Goal: Transaction & Acquisition: Purchase product/service

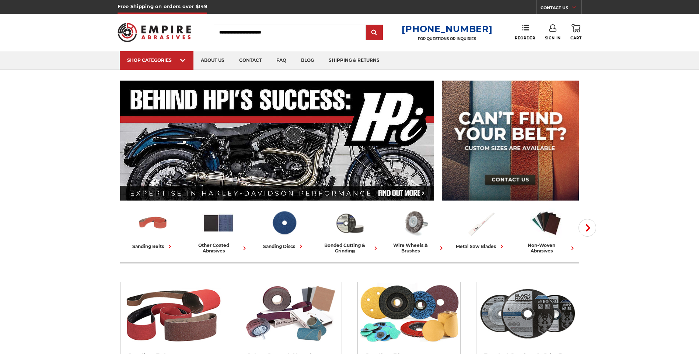
click at [551, 34] on link "Sign In" at bounding box center [553, 32] width 16 height 16
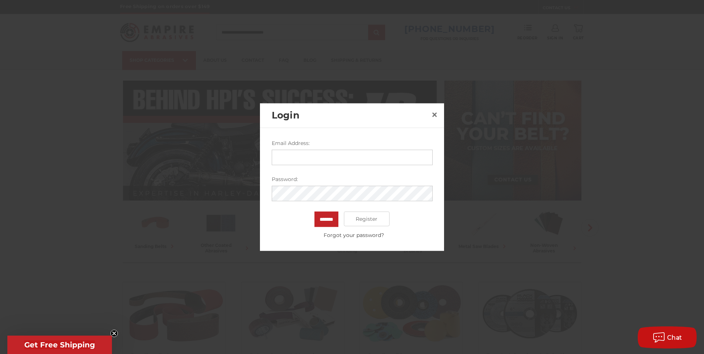
click at [312, 161] on input "Email Address:" at bounding box center [352, 157] width 161 height 15
type input "**********"
click at [315, 212] on input "*******" at bounding box center [327, 219] width 24 height 15
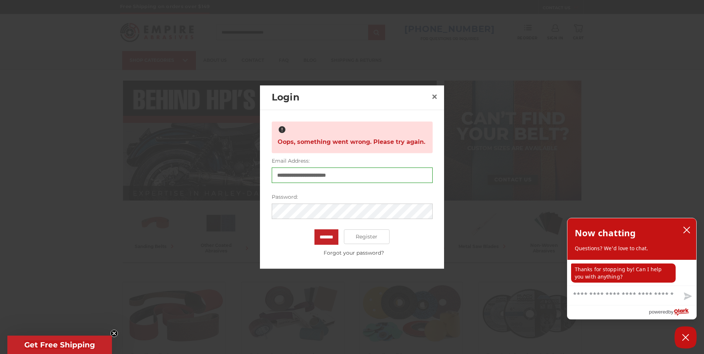
click at [315, 230] on input "*******" at bounding box center [327, 237] width 24 height 15
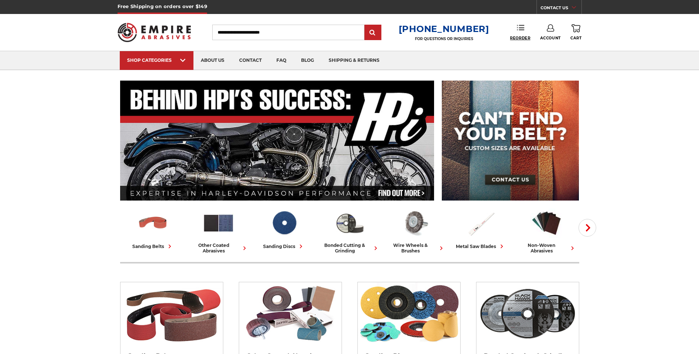
click at [518, 40] on span "Reorder" at bounding box center [520, 38] width 20 height 5
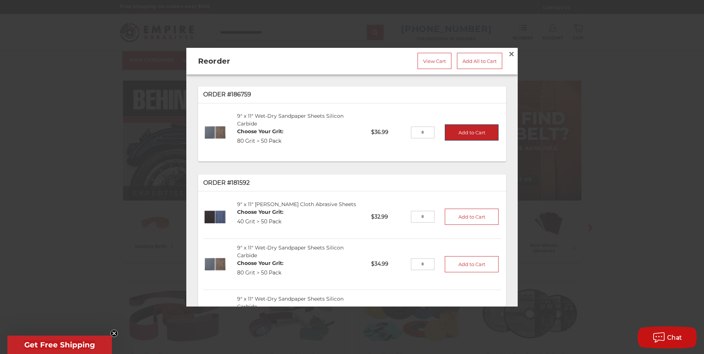
click at [451, 134] on button "Add to Cart" at bounding box center [472, 132] width 54 height 16
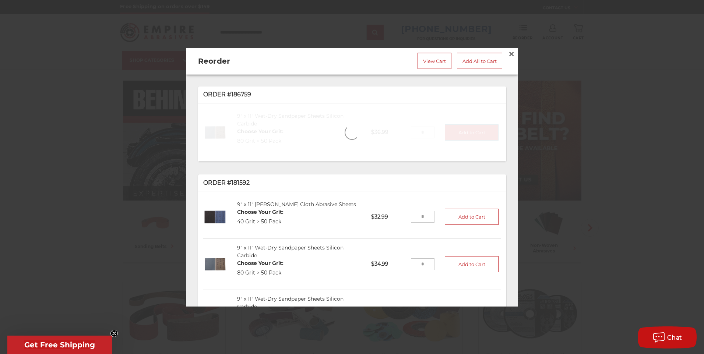
type input "*"
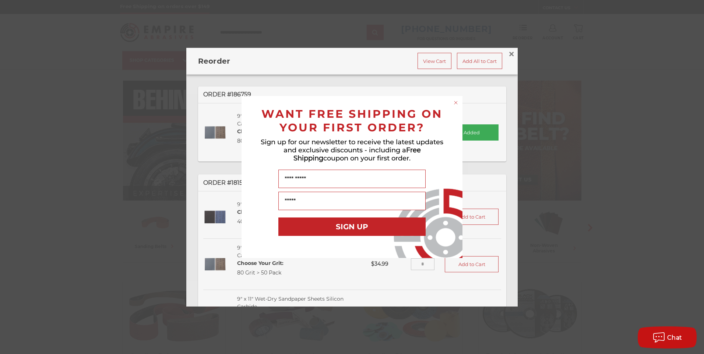
click at [455, 104] on circle "Close dialog" at bounding box center [456, 102] width 7 height 7
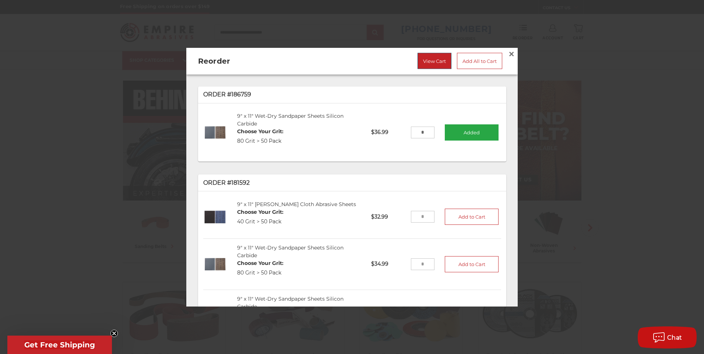
click at [432, 63] on link "View Cart" at bounding box center [435, 61] width 34 height 16
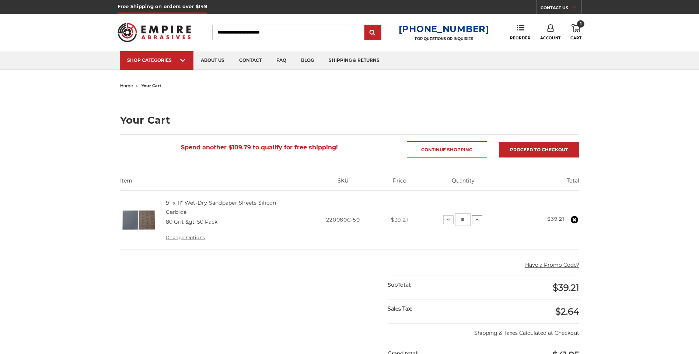
click at [475, 220] on icon at bounding box center [477, 220] width 6 height 6
click at [477, 220] on icon at bounding box center [475, 220] width 6 height 6
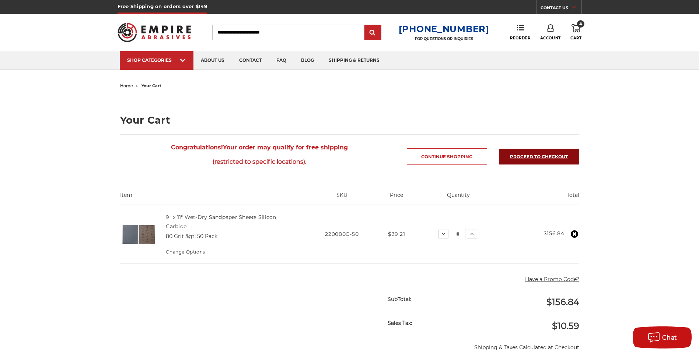
click at [543, 155] on link "Proceed to checkout" at bounding box center [539, 157] width 80 height 16
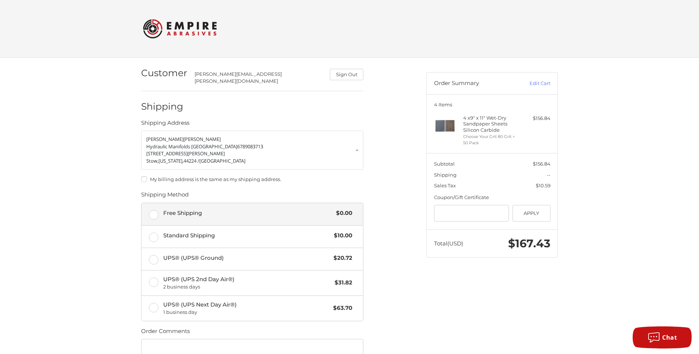
click at [156, 213] on label "Free Shipping $0.00" at bounding box center [251, 214] width 221 height 22
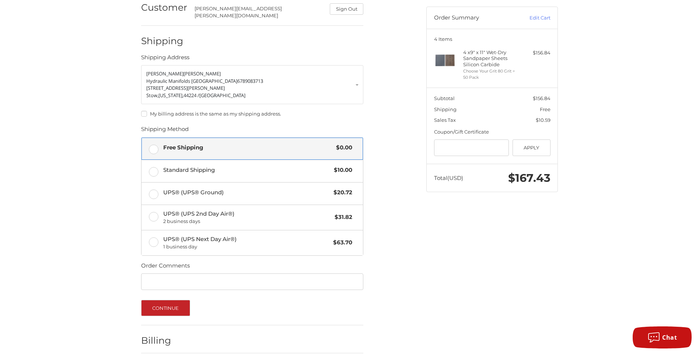
scroll to position [95, 0]
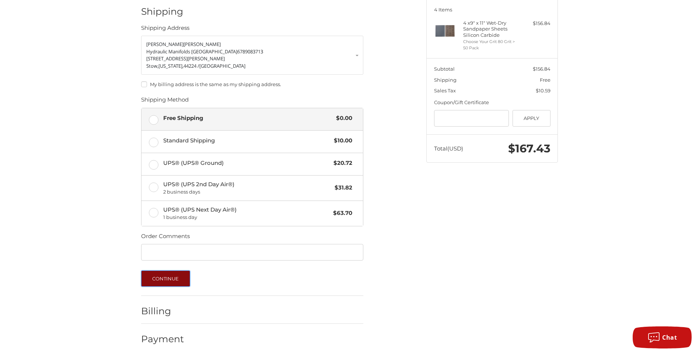
click at [179, 276] on button "Continue" at bounding box center [165, 279] width 49 height 16
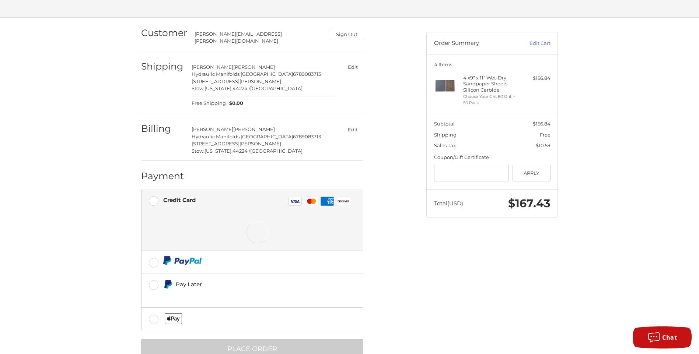
scroll to position [57, 0]
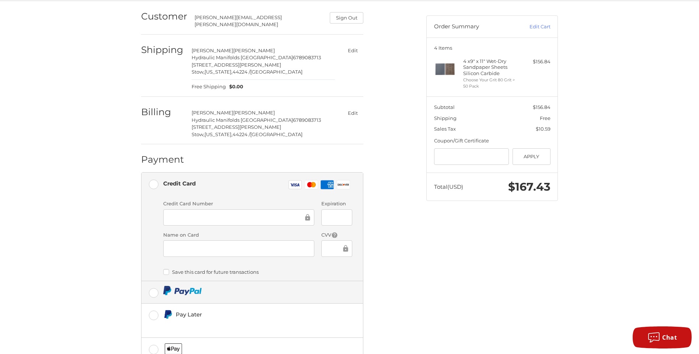
click at [181, 288] on img at bounding box center [182, 290] width 39 height 9
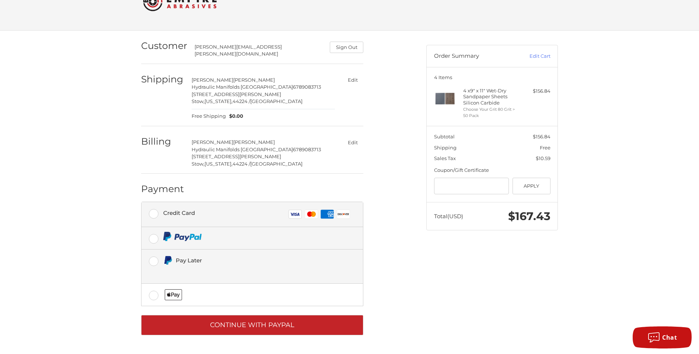
scroll to position [27, 0]
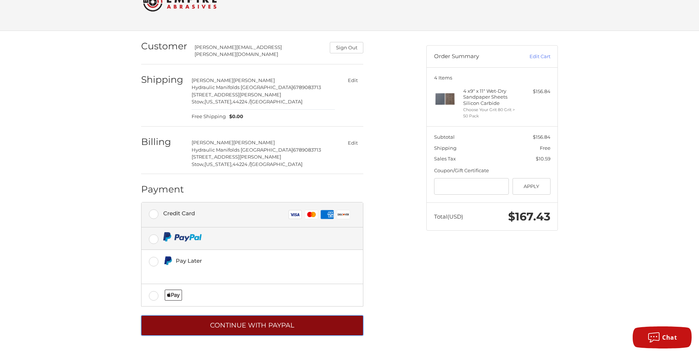
click at [246, 318] on button "Continue with PayPal" at bounding box center [252, 326] width 222 height 20
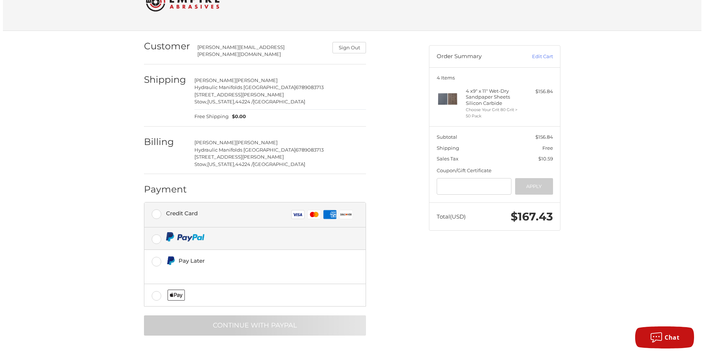
scroll to position [0, 0]
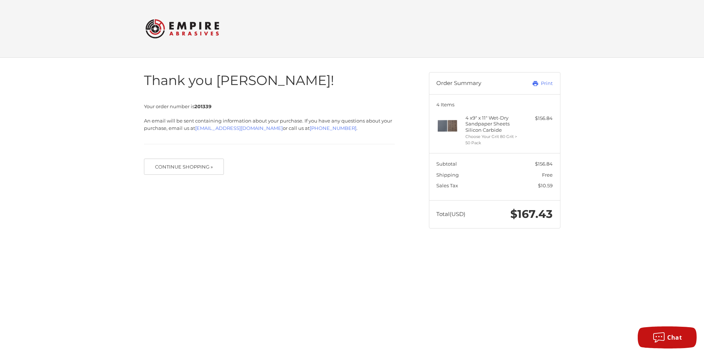
click at [0, 243] on div at bounding box center [0, 243] width 0 height 0
